Goal: Complete application form

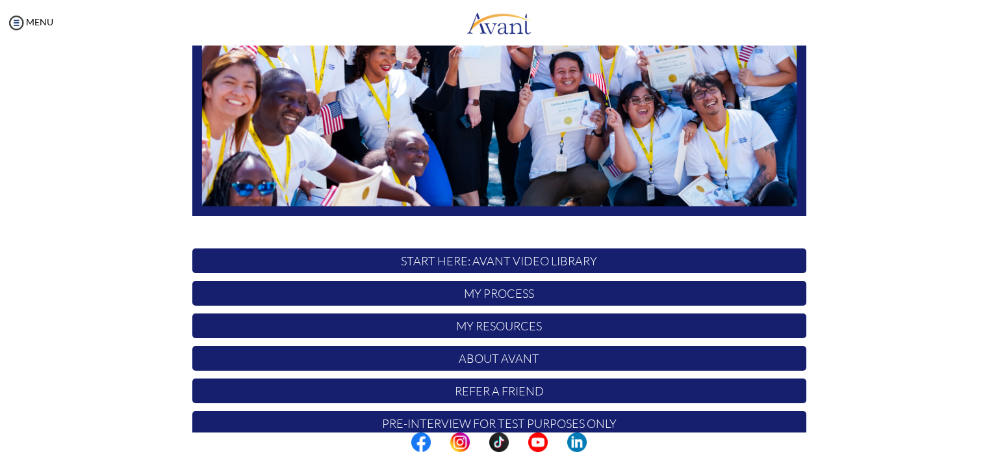
scroll to position [270, 0]
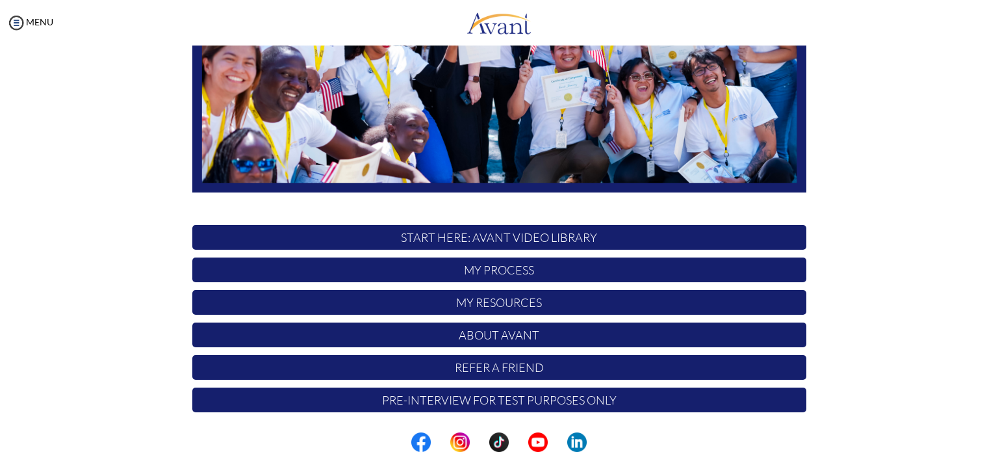
click at [516, 272] on p "My Process" at bounding box center [499, 269] width 614 height 25
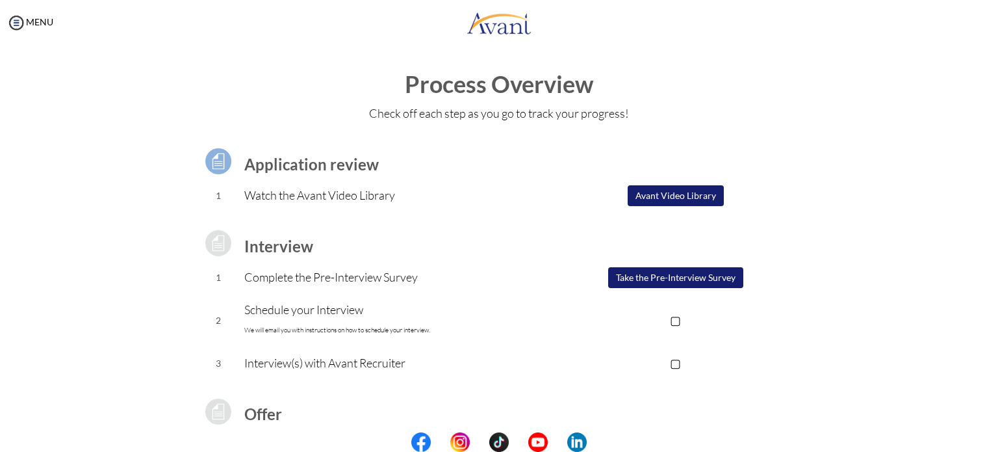
click at [671, 197] on button "Avant Video Library" at bounding box center [676, 195] width 96 height 21
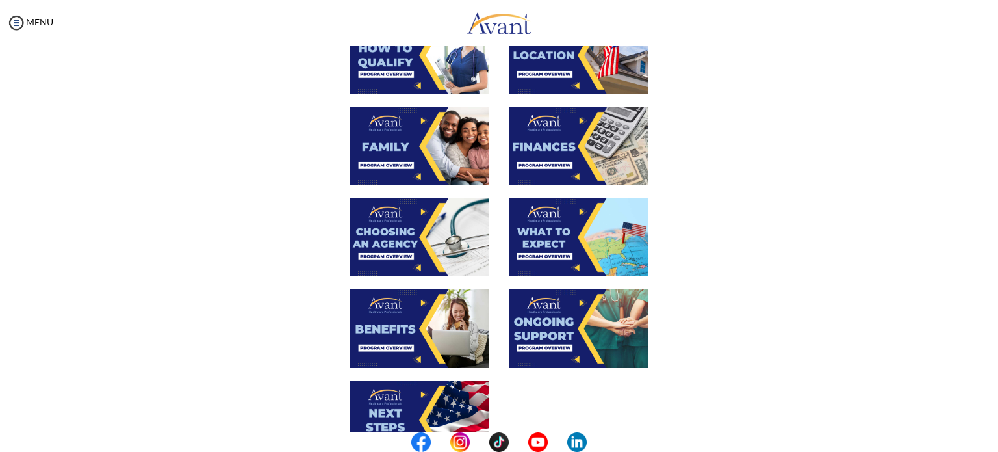
scroll to position [441, 0]
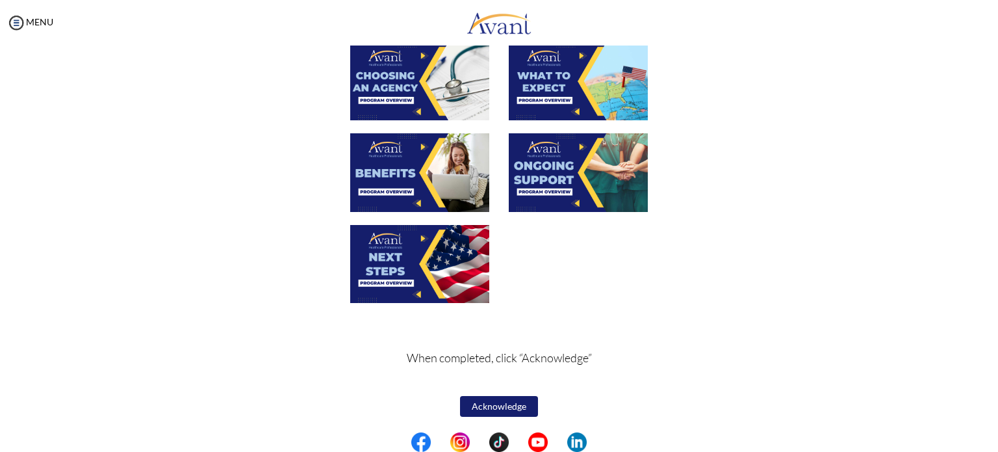
click at [496, 407] on button "Acknowledge" at bounding box center [499, 406] width 78 height 21
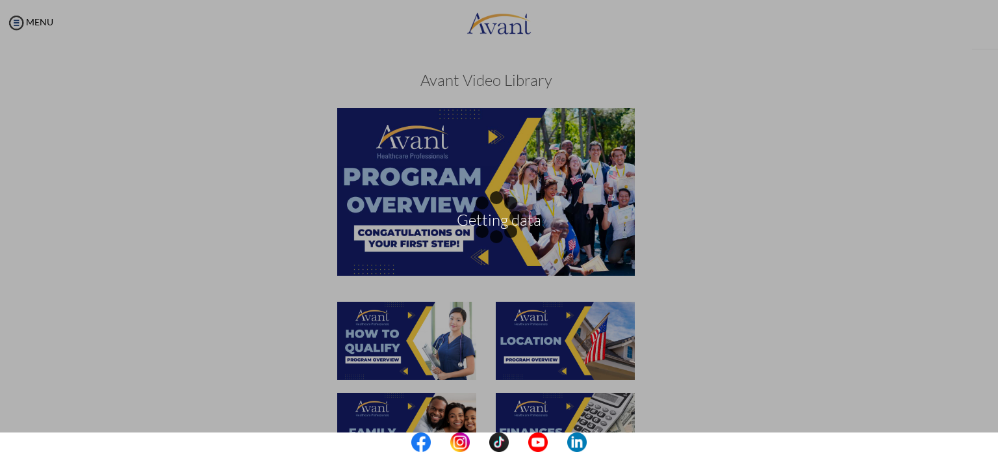
scroll to position [442, 0]
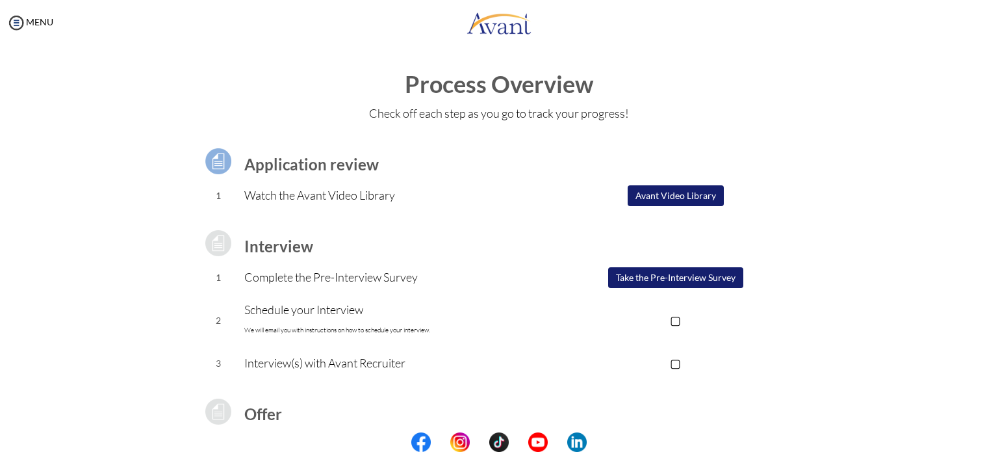
click at [681, 281] on button "Take the Pre-Interview Survey" at bounding box center [675, 277] width 135 height 21
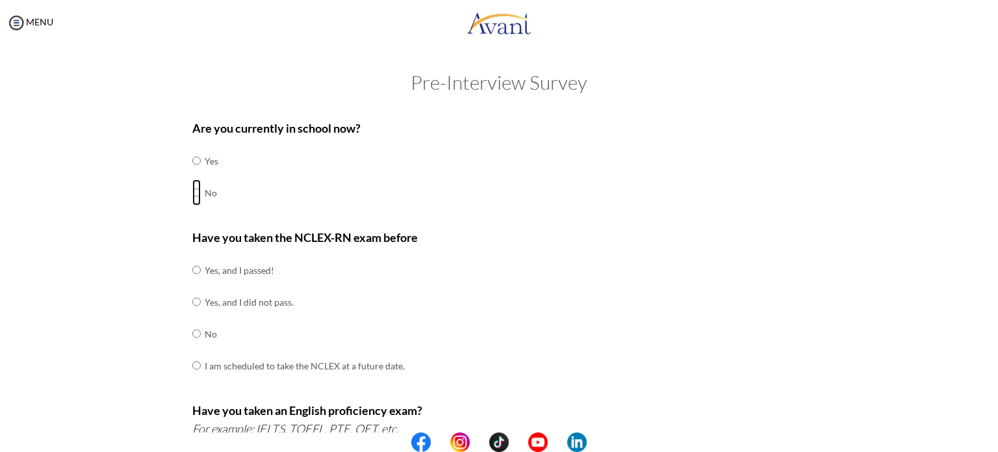
click at [192, 173] on input "radio" at bounding box center [196, 160] width 8 height 26
radio input "true"
click at [192, 275] on input "radio" at bounding box center [196, 270] width 8 height 26
radio input "true"
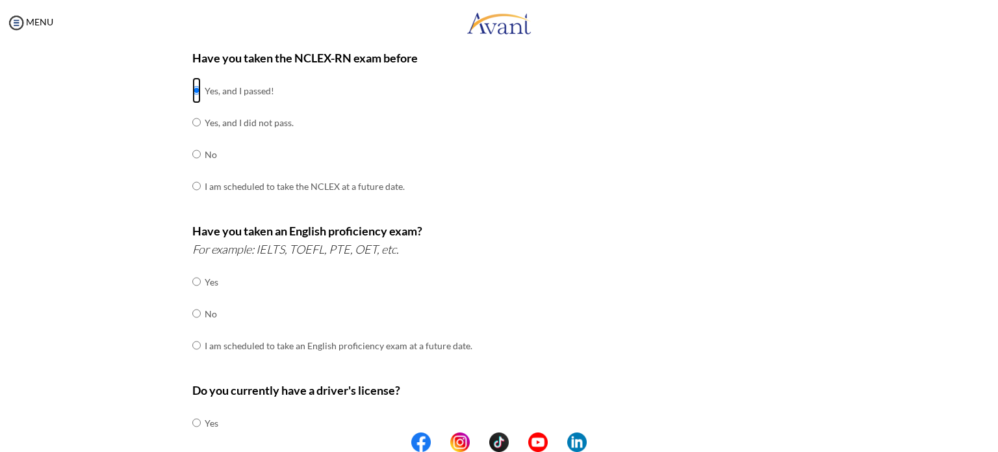
scroll to position [174, 0]
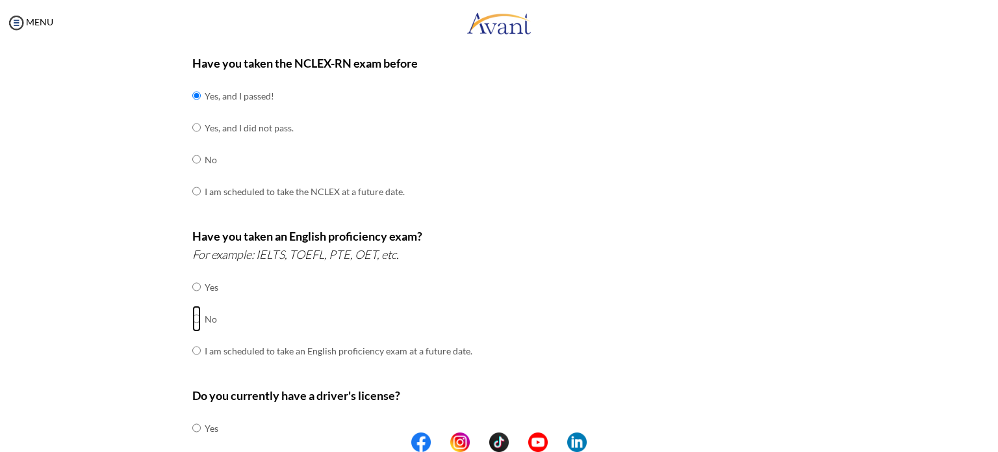
click at [192, 300] on input "radio" at bounding box center [196, 287] width 8 height 26
radio input "true"
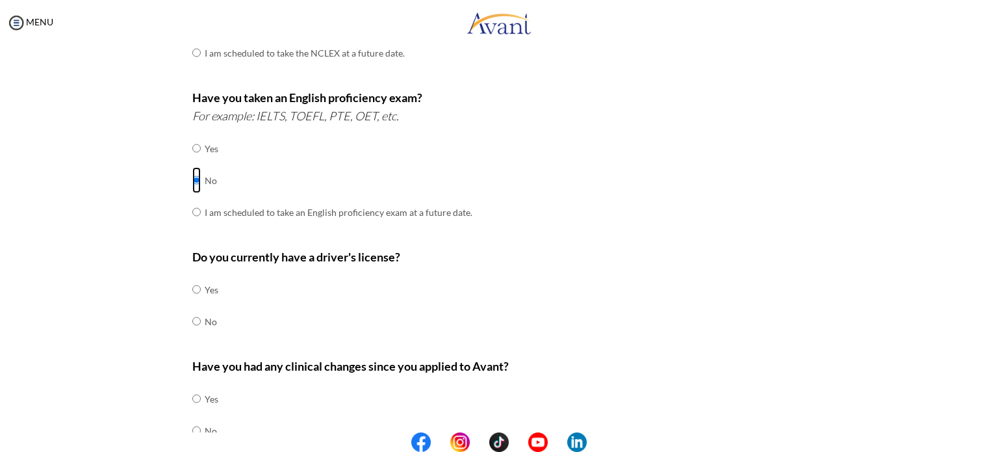
scroll to position [317, 0]
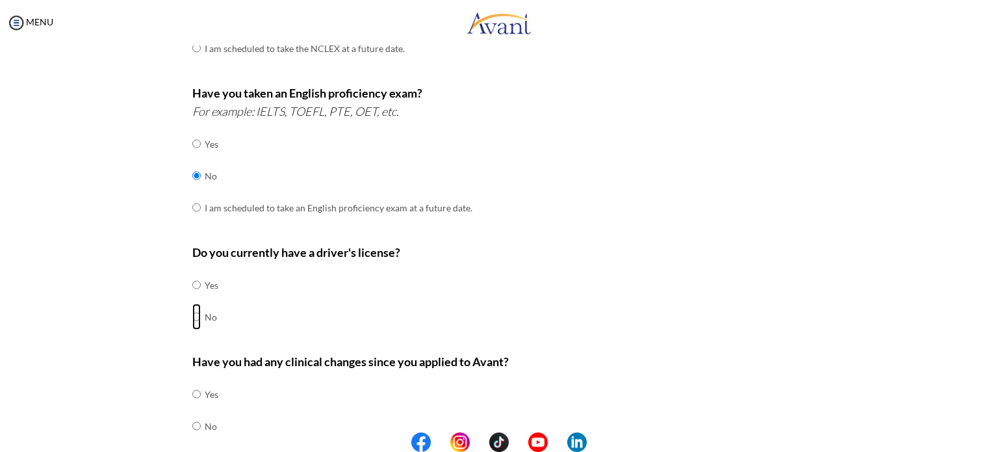
click at [192, 298] on input "radio" at bounding box center [196, 285] width 8 height 26
radio input "true"
click at [192, 407] on input "radio" at bounding box center [196, 394] width 8 height 26
radio input "true"
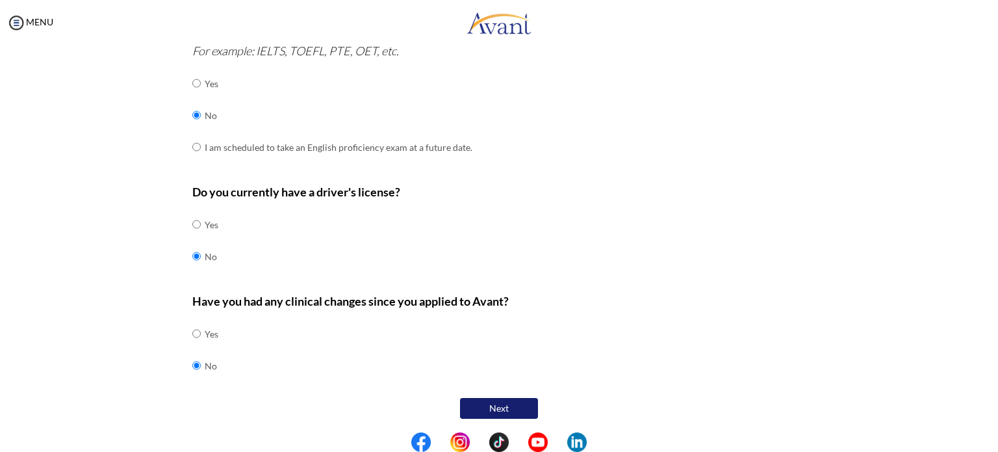
click at [505, 406] on button "Next" at bounding box center [499, 408] width 78 height 21
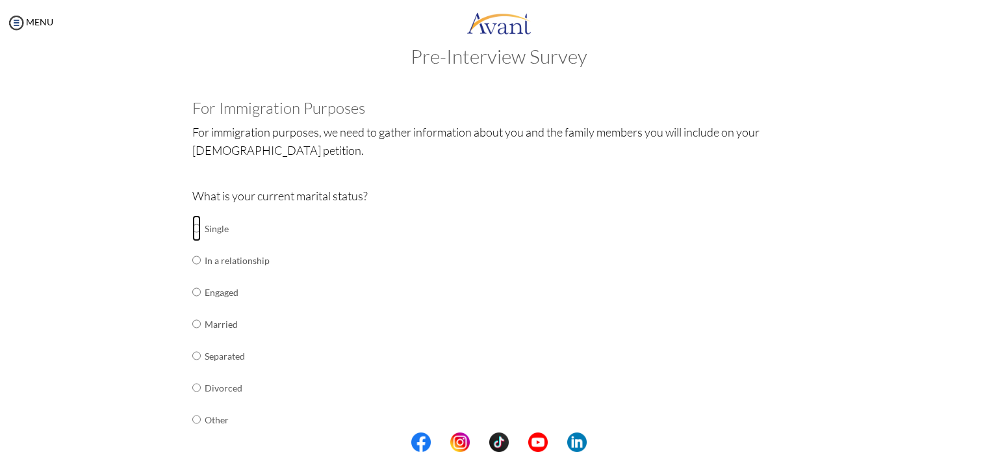
click at [192, 228] on input "radio" at bounding box center [196, 228] width 8 height 26
radio input "true"
click at [192, 215] on input "radio" at bounding box center [196, 228] width 8 height 26
radio input "true"
click at [192, 215] on input "radio" at bounding box center [196, 228] width 8 height 26
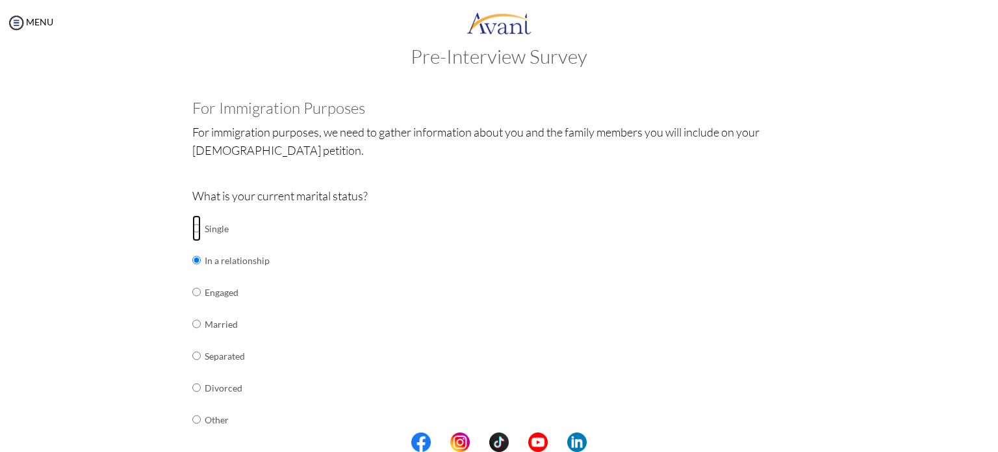
radio input "true"
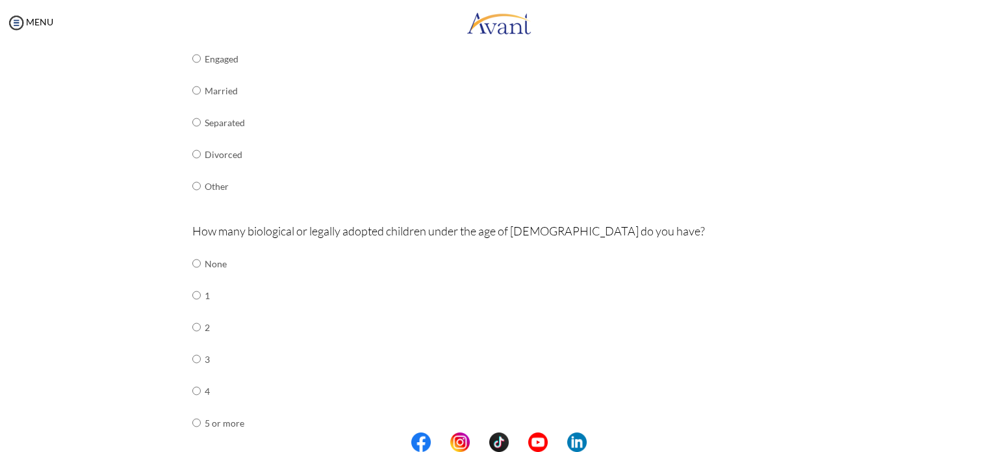
scroll to position [262, 0]
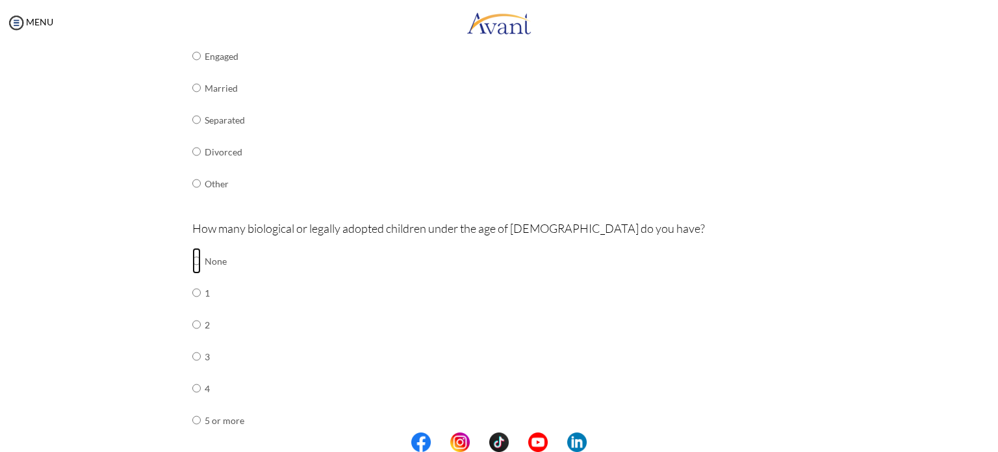
click at [192, 262] on input "radio" at bounding box center [196, 261] width 8 height 26
radio input "true"
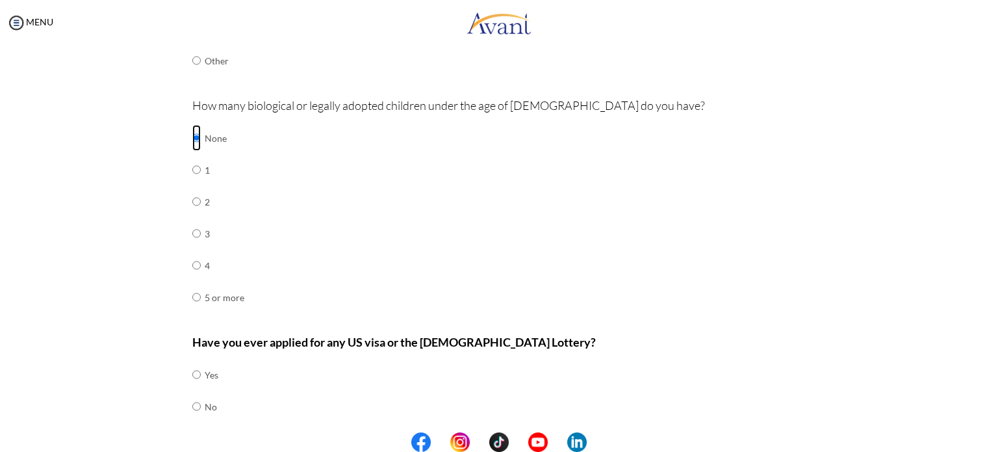
scroll to position [426, 0]
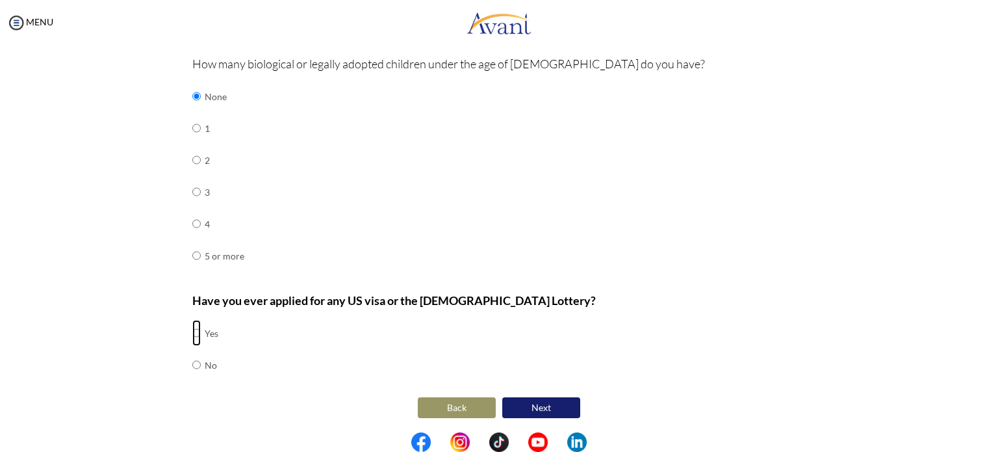
click at [192, 330] on input "radio" at bounding box center [196, 333] width 8 height 26
radio input "true"
click at [541, 405] on button "Next" at bounding box center [541, 407] width 78 height 21
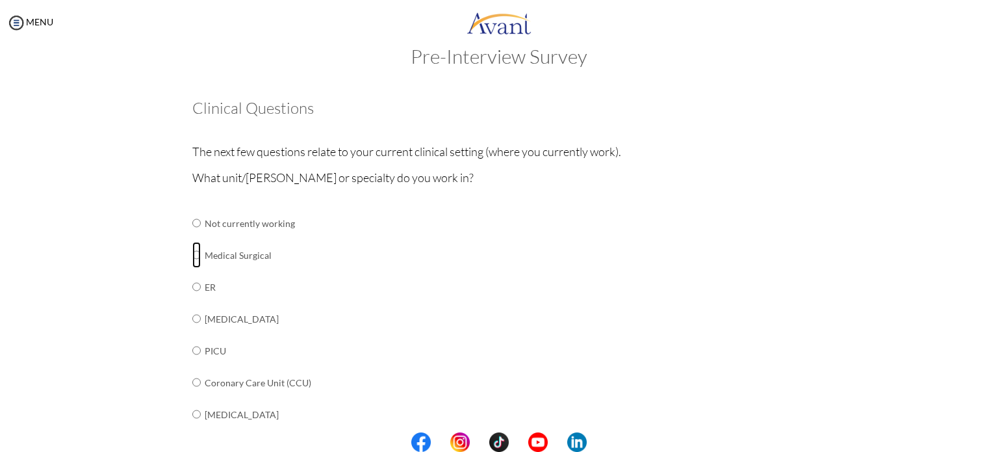
click at [192, 236] on input "radio" at bounding box center [196, 223] width 8 height 26
radio input "true"
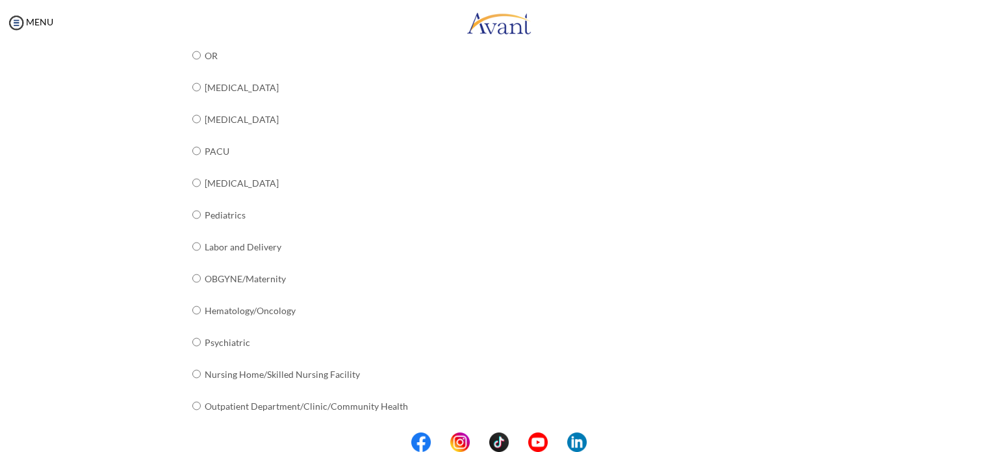
scroll to position [489, 0]
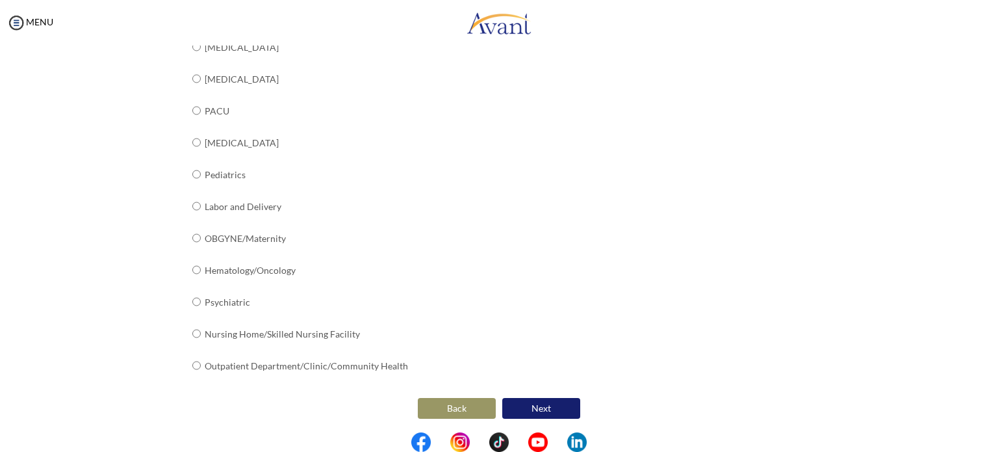
click at [543, 409] on button "Next" at bounding box center [541, 408] width 78 height 21
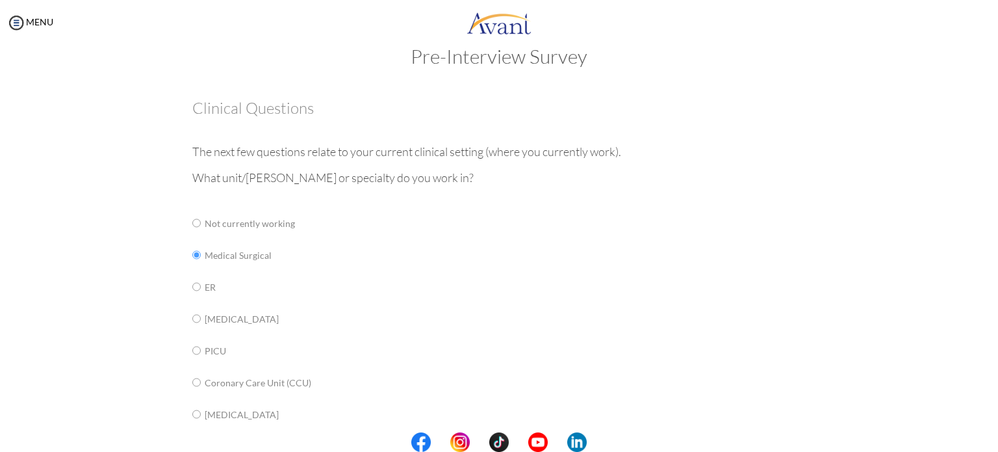
scroll to position [26, 0]
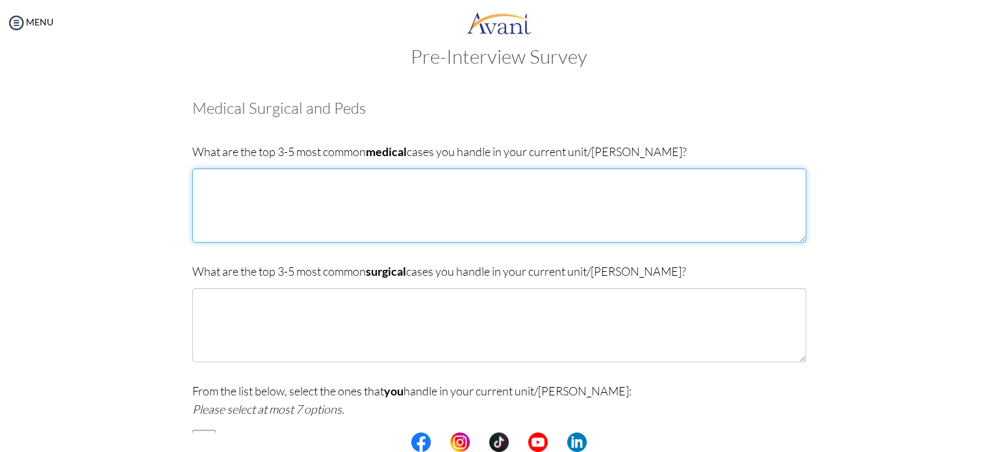
click at [227, 189] on textarea at bounding box center [499, 205] width 614 height 74
click at [193, 177] on textarea "AE of [MEDICAL_DATA], [MEDICAL_DATA], AGE," at bounding box center [499, 205] width 614 height 74
click at [413, 180] on textarea "[MEDICAL_DATA]: AE of [MEDICAL_DATA], [MEDICAL_DATA], AGE," at bounding box center [499, 205] width 614 height 74
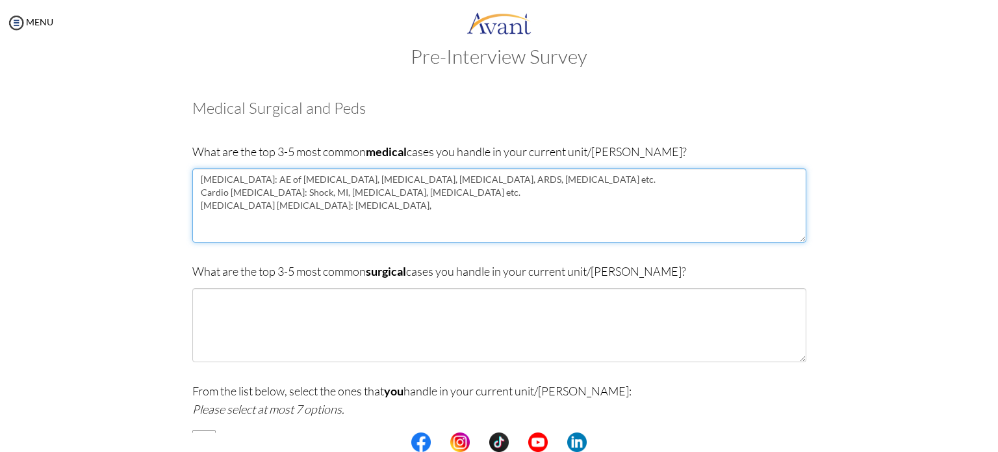
click at [483, 191] on textarea "[MEDICAL_DATA]: AE of [MEDICAL_DATA], [MEDICAL_DATA], [MEDICAL_DATA], ARDS, [ME…" at bounding box center [499, 205] width 614 height 74
click at [395, 202] on textarea "[MEDICAL_DATA]: AE of [MEDICAL_DATA], [MEDICAL_DATA], [MEDICAL_DATA], ARDS, [ME…" at bounding box center [499, 205] width 614 height 74
type textarea "[MEDICAL_DATA]: AE of [MEDICAL_DATA], [MEDICAL_DATA], [MEDICAL_DATA], ARDS, [ME…"
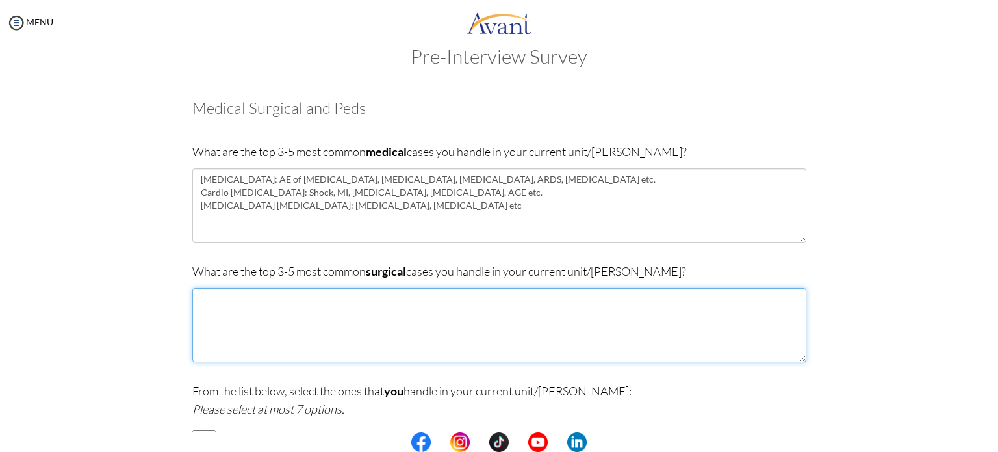
click at [343, 326] on textarea at bounding box center [499, 325] width 614 height 74
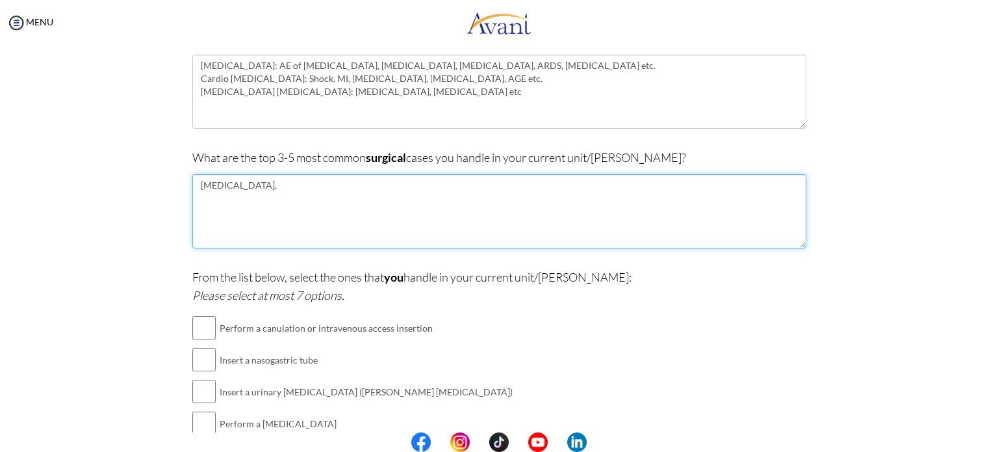
scroll to position [140, 0]
type textarea "[MEDICAL_DATA], [MEDICAL_DATA], Laparascopic [MEDICAL_DATA] etc"
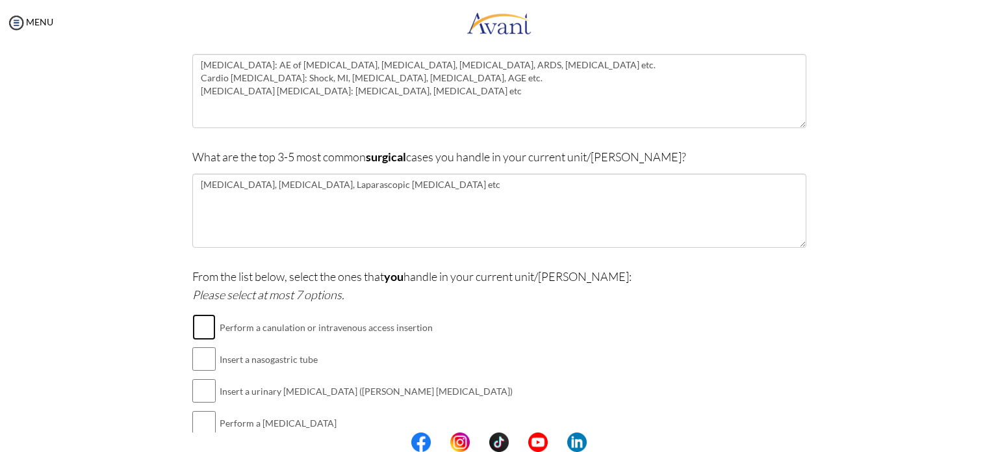
click at [201, 318] on input "checkbox" at bounding box center [203, 327] width 23 height 26
checkbox input "true"
click at [196, 358] on input "checkbox" at bounding box center [203, 359] width 23 height 26
checkbox input "true"
click at [199, 392] on input "checkbox" at bounding box center [203, 391] width 23 height 26
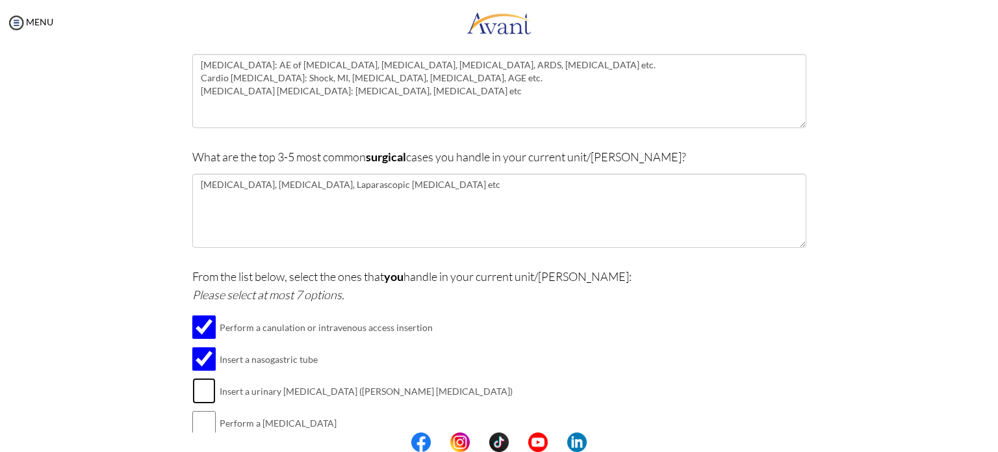
checkbox input "true"
click at [198, 423] on input "checkbox" at bounding box center [203, 422] width 23 height 26
checkbox input "true"
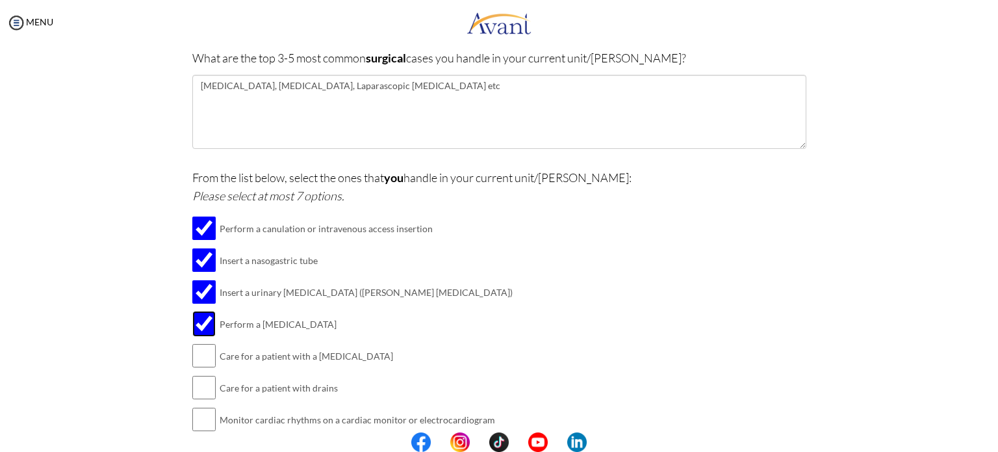
scroll to position [257, 0]
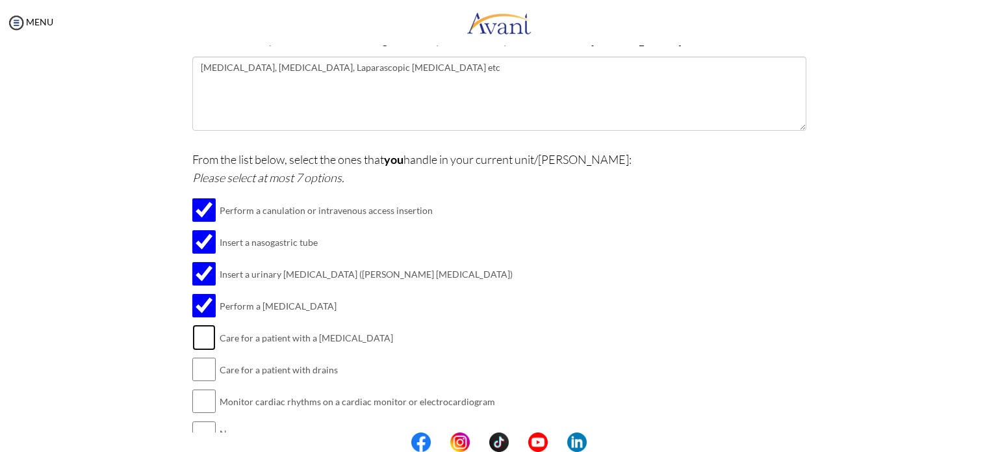
click at [203, 337] on input "checkbox" at bounding box center [203, 337] width 23 height 26
checkbox input "true"
click at [216, 367] on td at bounding box center [218, 369] width 4 height 32
click at [201, 366] on input "checkbox" at bounding box center [203, 369] width 23 height 26
checkbox input "true"
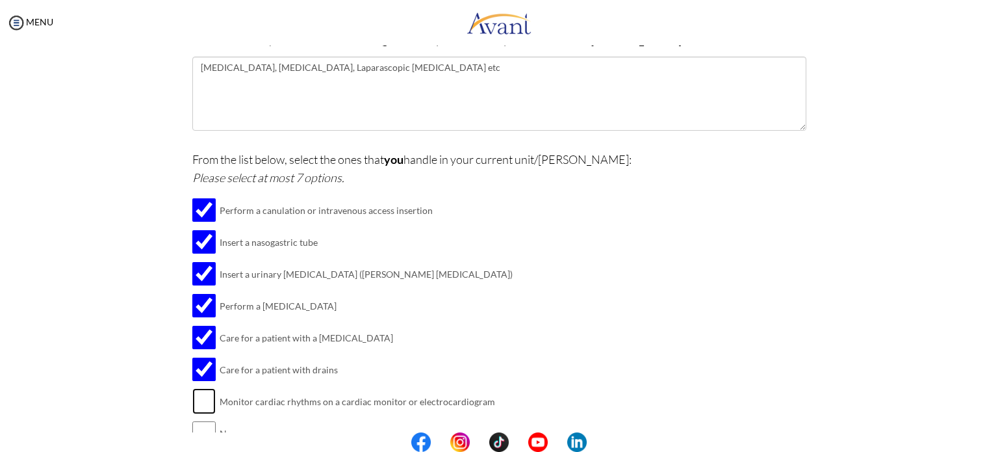
click at [196, 397] on input "checkbox" at bounding box center [203, 401] width 23 height 26
checkbox input "true"
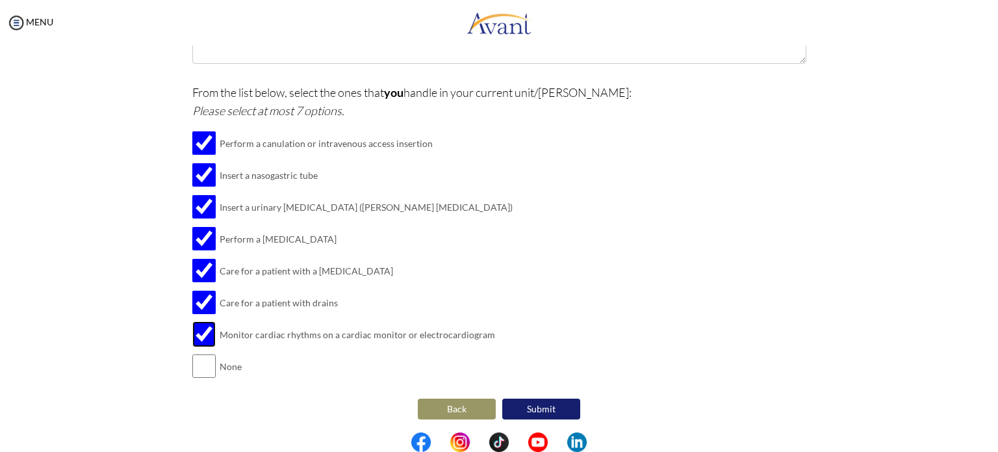
scroll to position [326, 0]
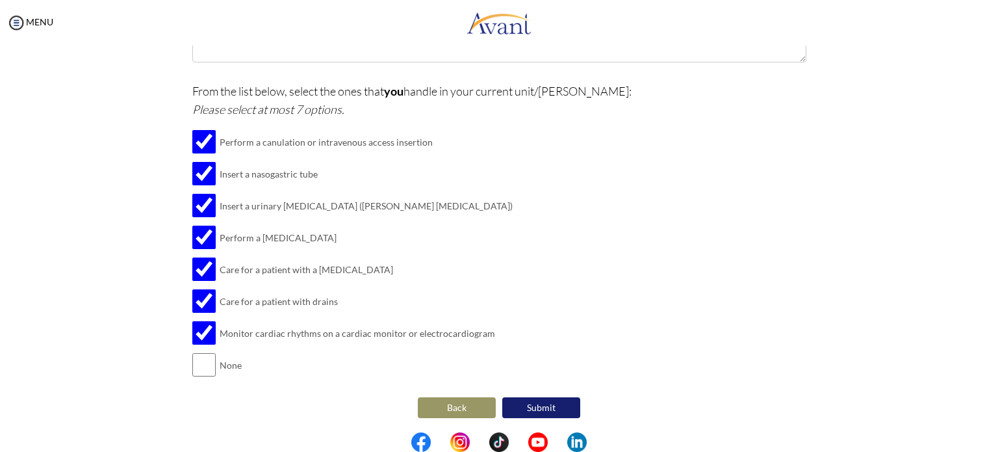
click at [551, 408] on button "Submit" at bounding box center [541, 407] width 78 height 21
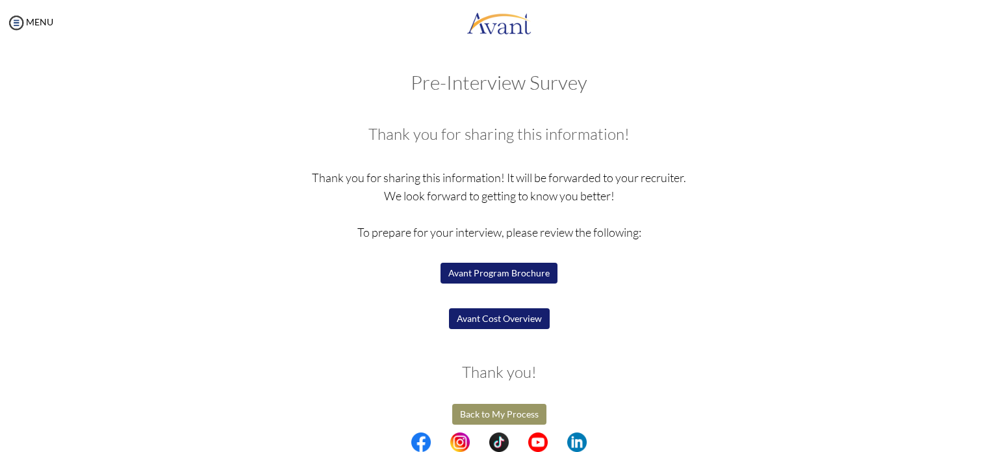
scroll to position [8, 0]
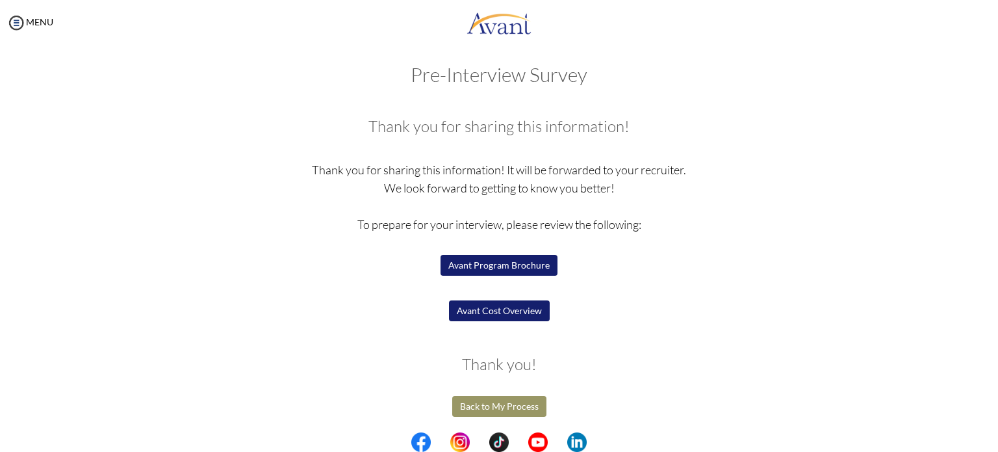
click at [515, 407] on button "Back to My Process" at bounding box center [499, 406] width 94 height 21
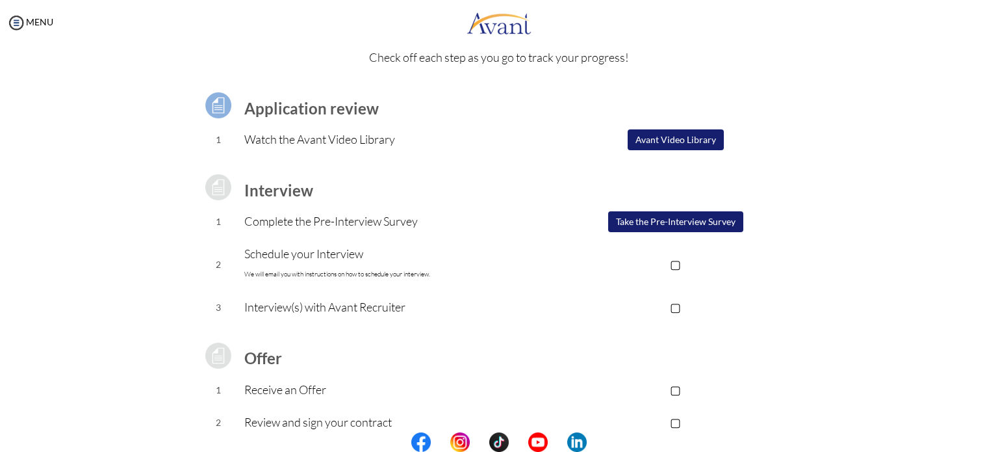
scroll to position [57, 0]
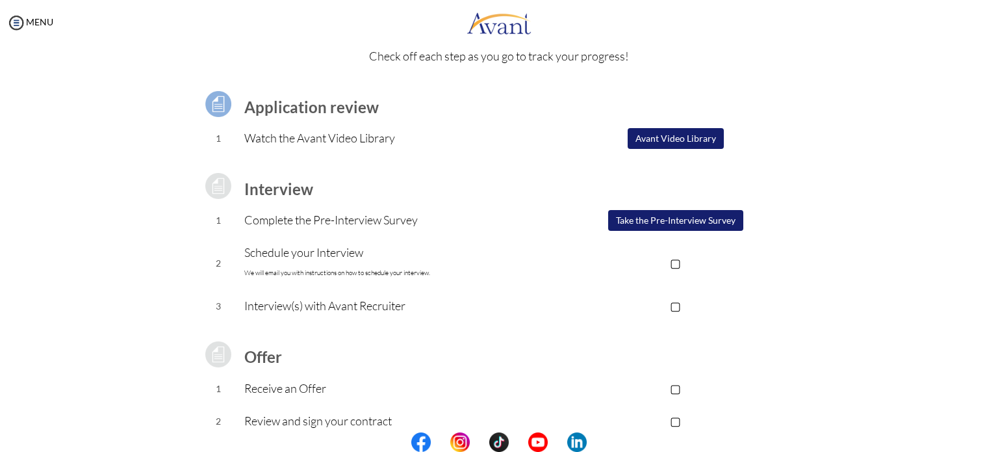
click at [674, 270] on p "▢" at bounding box center [675, 262] width 261 height 18
click at [674, 262] on p "▣" at bounding box center [675, 262] width 261 height 18
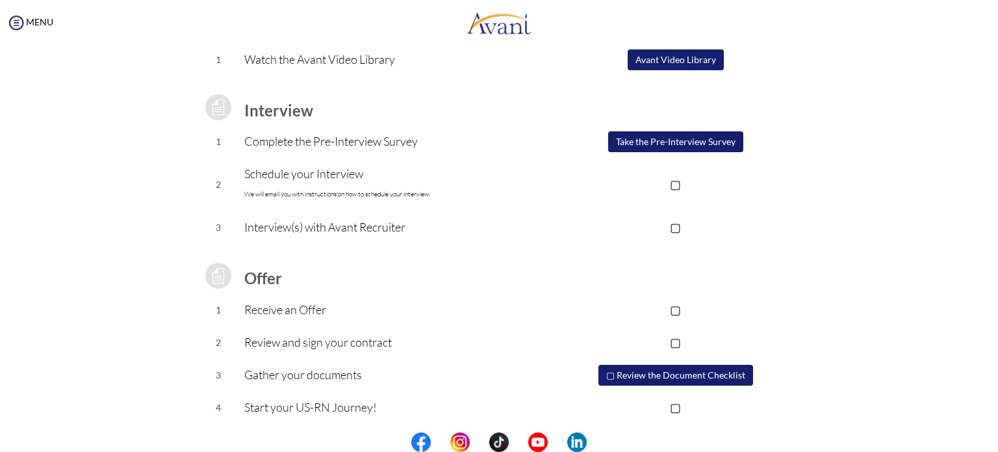
scroll to position [139, 0]
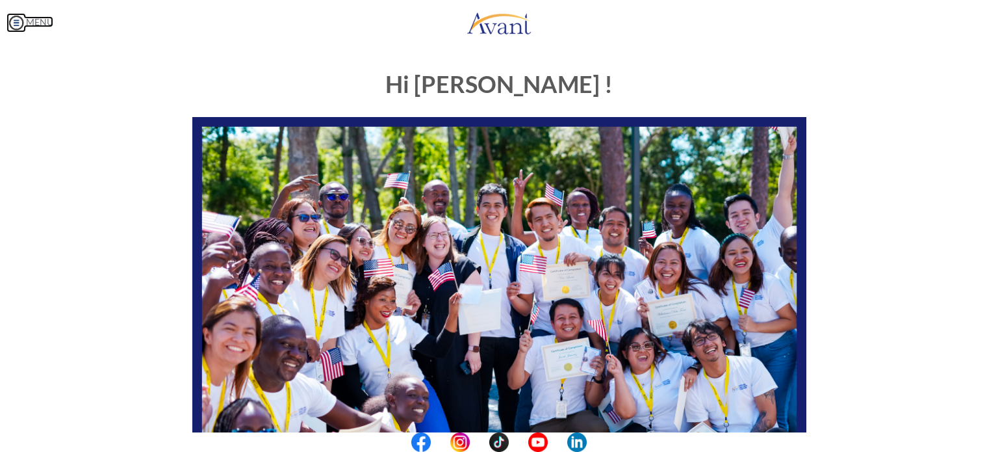
click at [19, 23] on img at bounding box center [15, 22] width 19 height 19
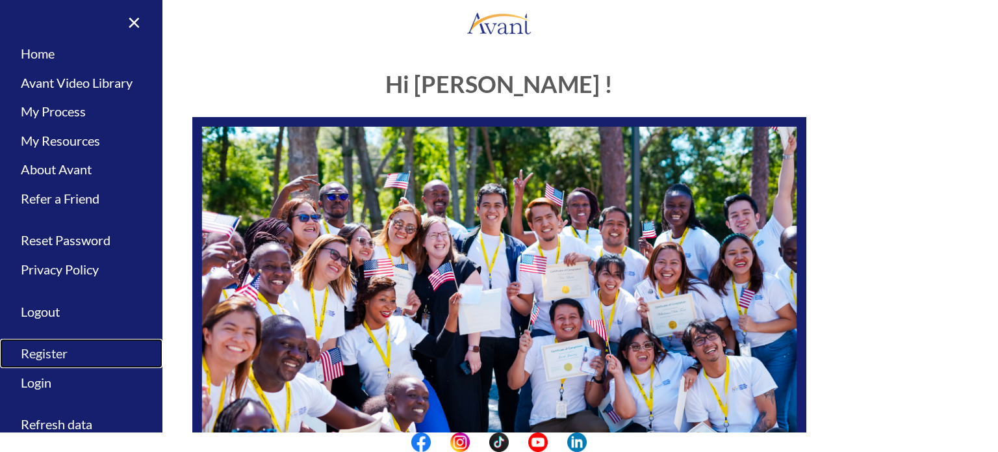
click at [44, 355] on link "Register" at bounding box center [81, 353] width 162 height 29
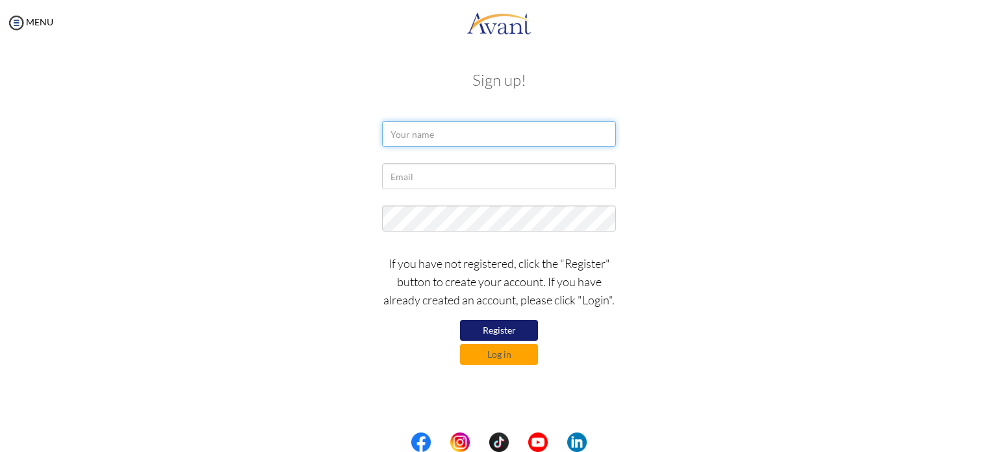
click at [434, 137] on input "text" at bounding box center [499, 134] width 234 height 26
type input "Reena Koju"
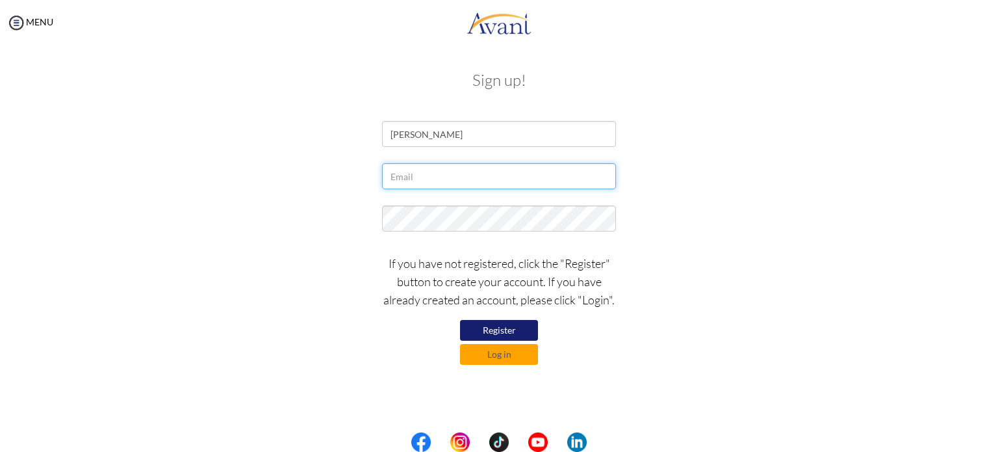
click at [449, 179] on input "text" at bounding box center [499, 176] width 234 height 26
type input "kojuree@gmail.com"
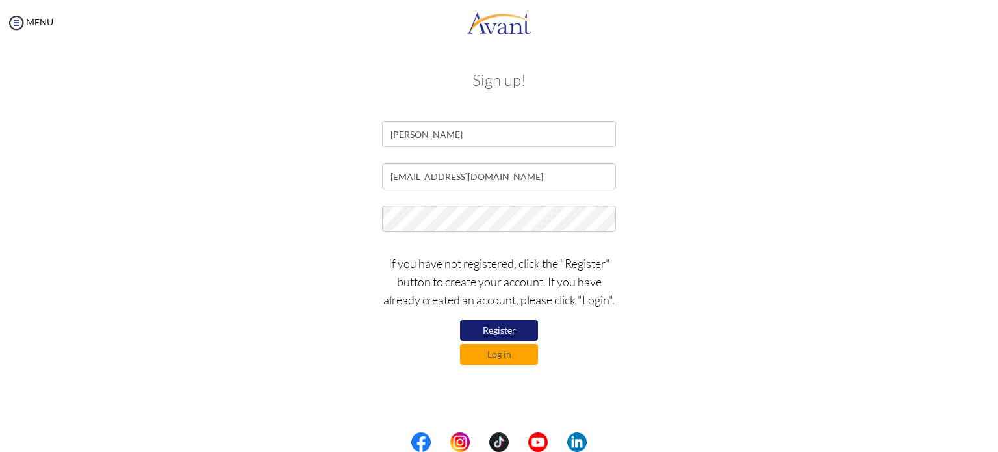
click at [487, 327] on button "Register" at bounding box center [499, 330] width 78 height 21
